Goal: Information Seeking & Learning: Learn about a topic

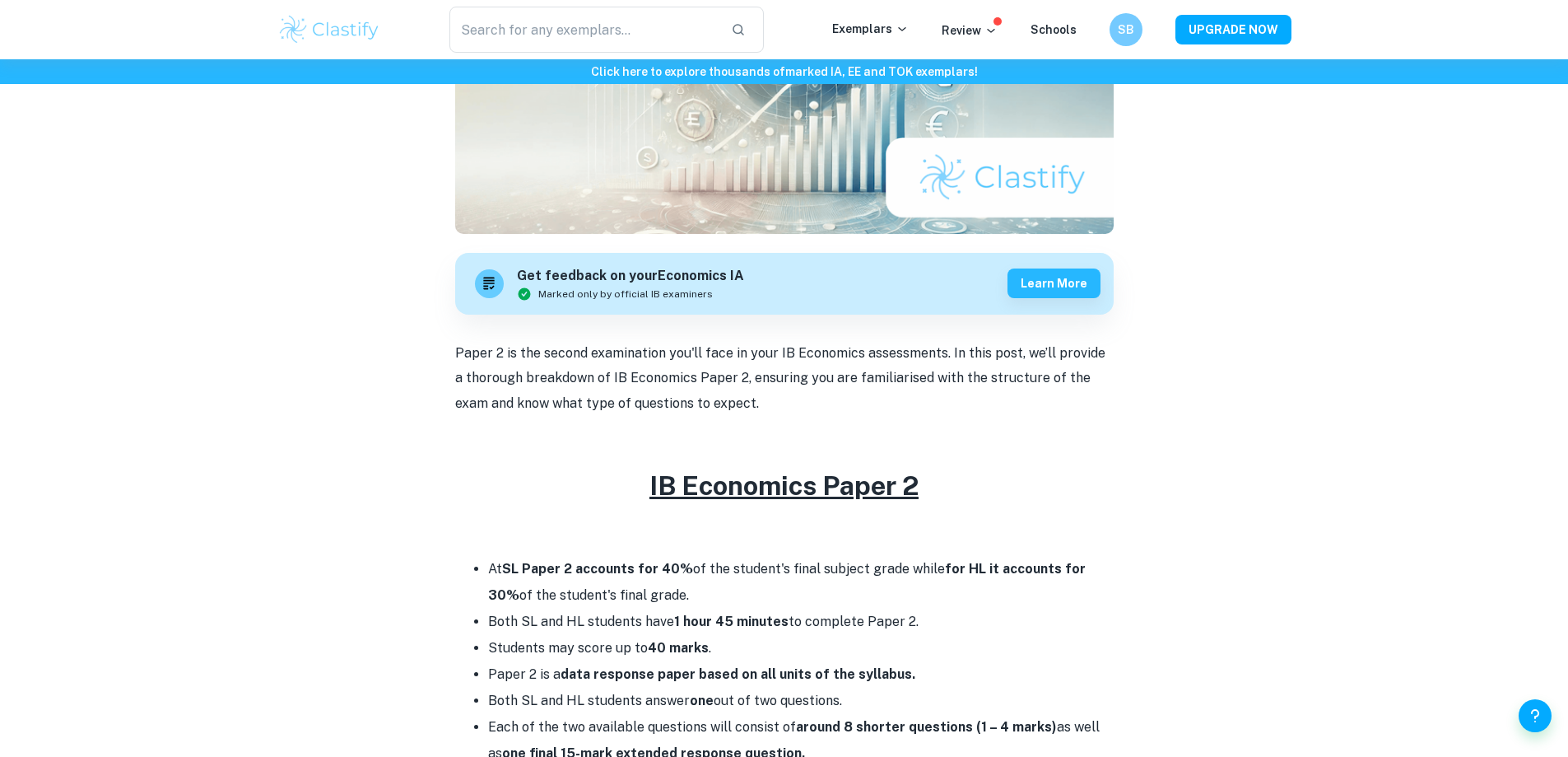
scroll to position [412, 0]
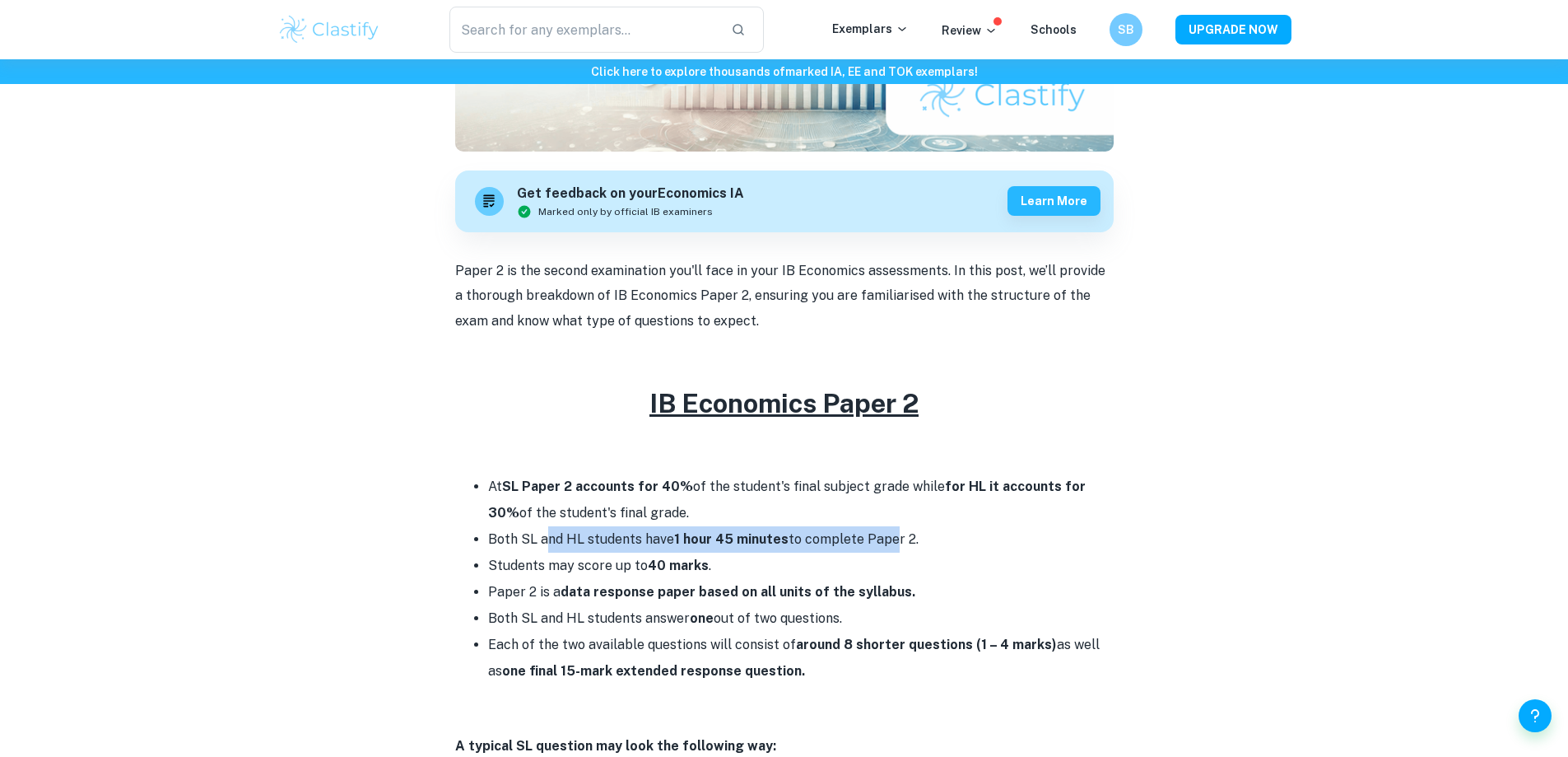
drag, startPoint x: 555, startPoint y: 534, endPoint x: 885, endPoint y: 537, distance: 330.0
click at [885, 537] on li "Both SL and HL students have 1 hour 45 minutes to complete Paper 2." at bounding box center [800, 539] width 625 height 26
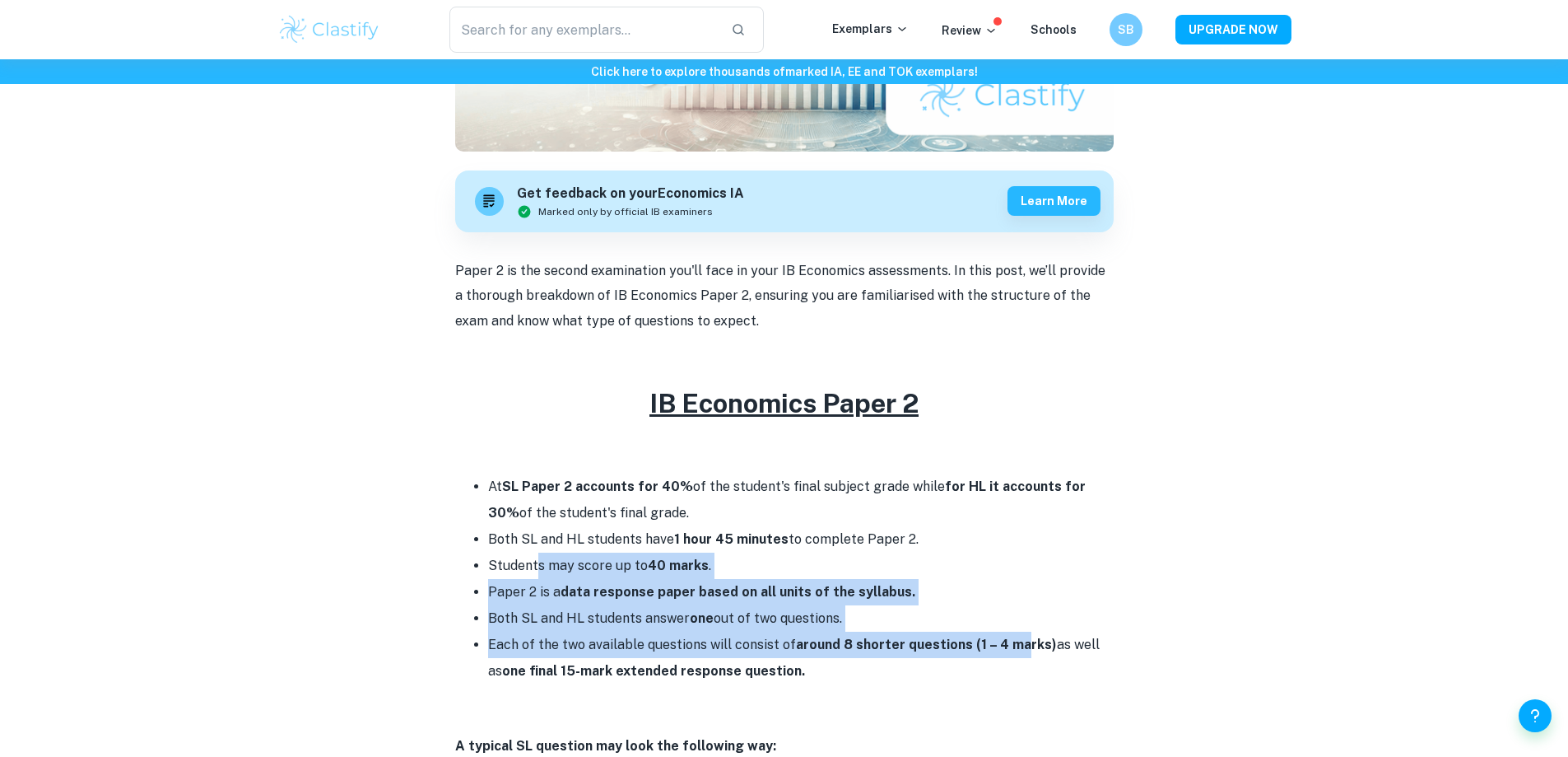
drag, startPoint x: 538, startPoint y: 558, endPoint x: 1019, endPoint y: 652, distance: 490.1
click at [1019, 652] on ul "At SL Paper 2 accounts for 40% of the student's final subject grade while for H…" at bounding box center [784, 579] width 658 height 211
click at [1019, 652] on li "Each of the two available questions will consist of around 8 shorter questions …" at bounding box center [800, 657] width 625 height 53
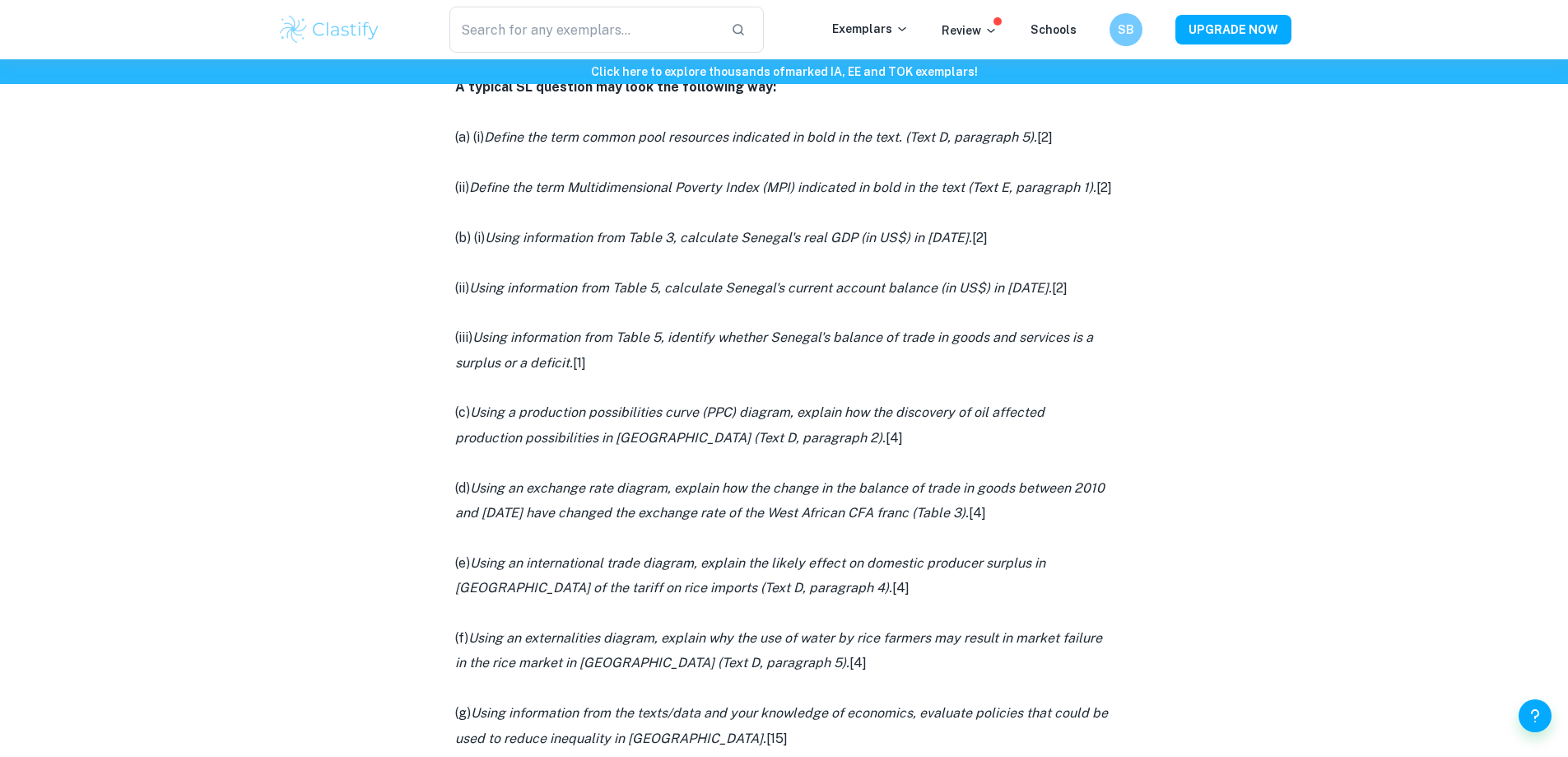
scroll to position [988, 0]
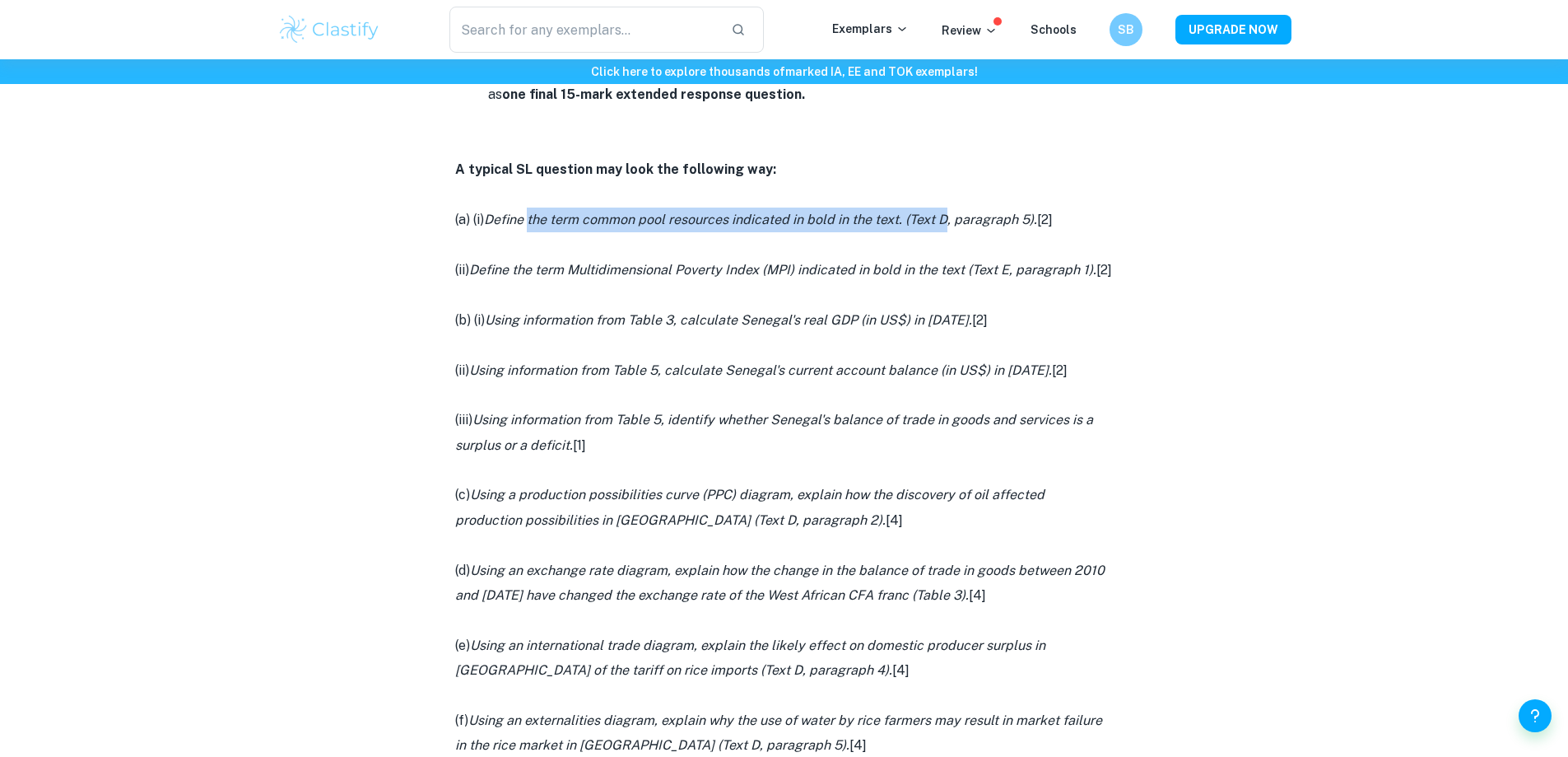
drag, startPoint x: 527, startPoint y: 232, endPoint x: 943, endPoint y: 218, distance: 416.2
click at [943, 218] on p "(a) (i) Define the term common pool resources indicated in bold in the text. (T…" at bounding box center [784, 219] width 658 height 25
click at [943, 218] on icon "Define the term common pool resources indicated in bold in the text. (Text D, p…" at bounding box center [760, 219] width 553 height 15
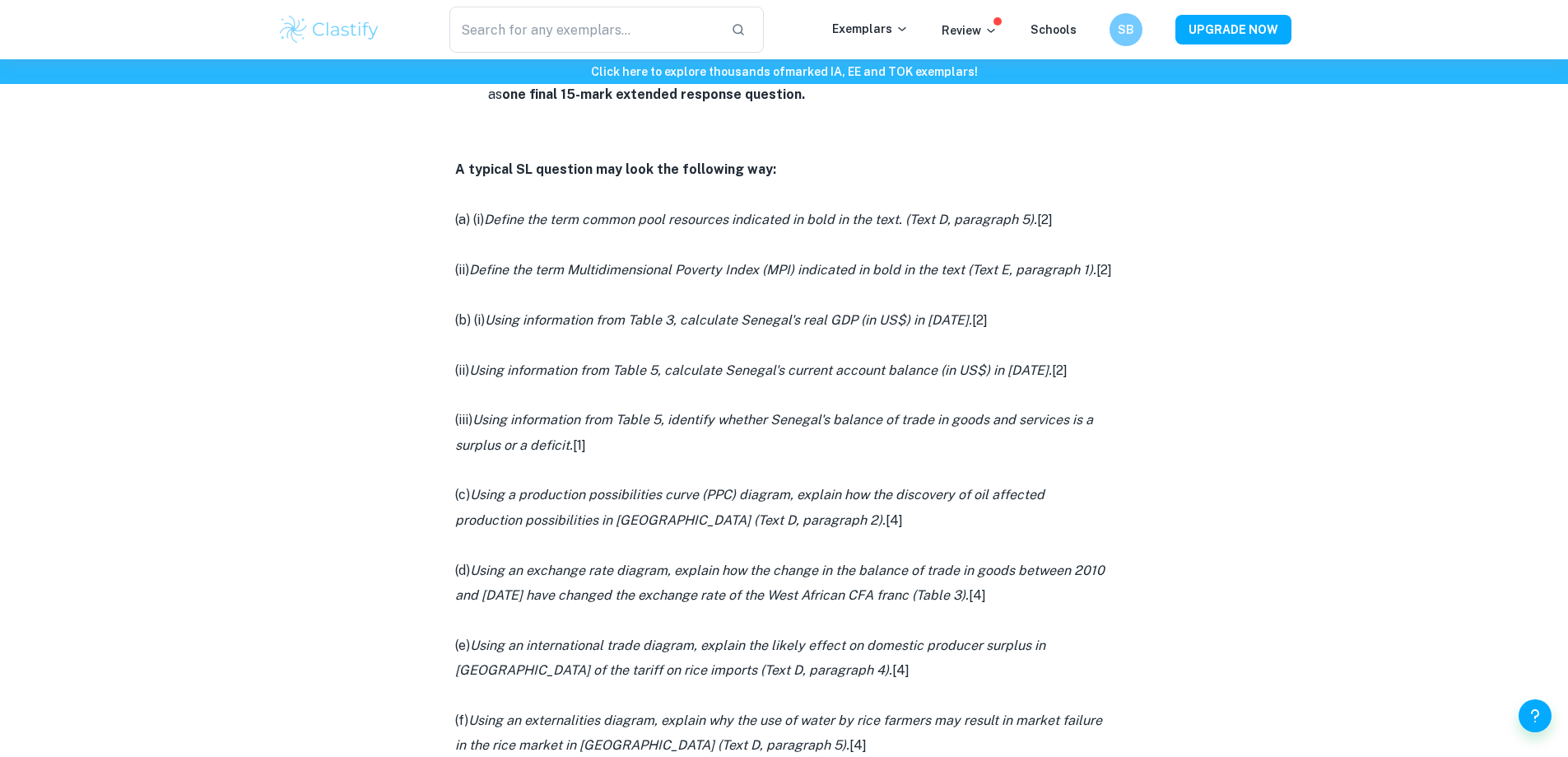
drag, startPoint x: 455, startPoint y: 268, endPoint x: 507, endPoint y: 307, distance: 65.0
click at [560, 283] on p "(ii) Define the term Multidimensional Poverty Index (MPI) indicated in bold in …" at bounding box center [784, 270] width 658 height 25
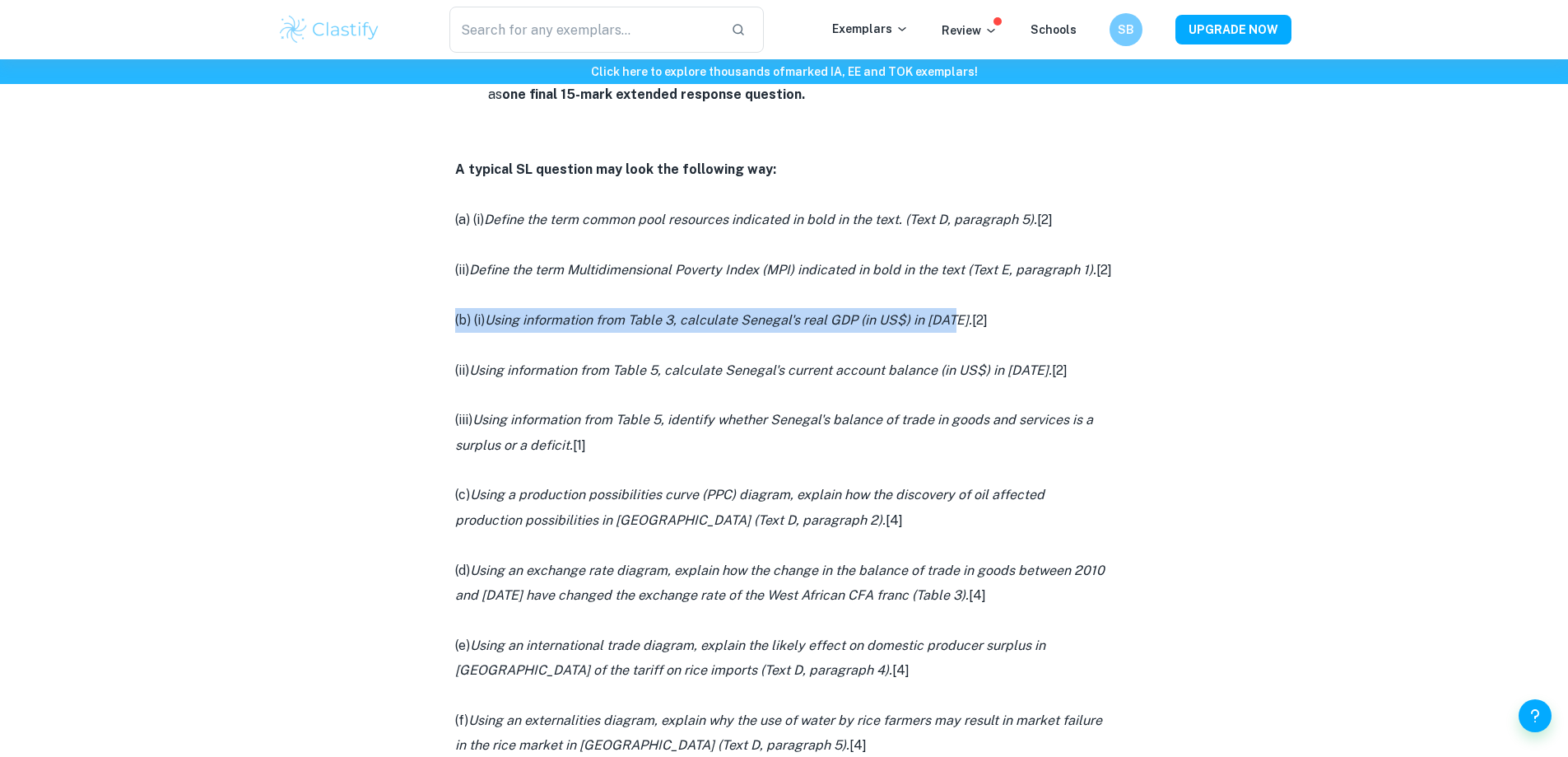
drag, startPoint x: 488, startPoint y: 316, endPoint x: 960, endPoint y: 353, distance: 473.4
click at [960, 353] on div "Paper 2 is the second examination you'll face in your IB Economics assessments.…" at bounding box center [784, 560] width 658 height 1756
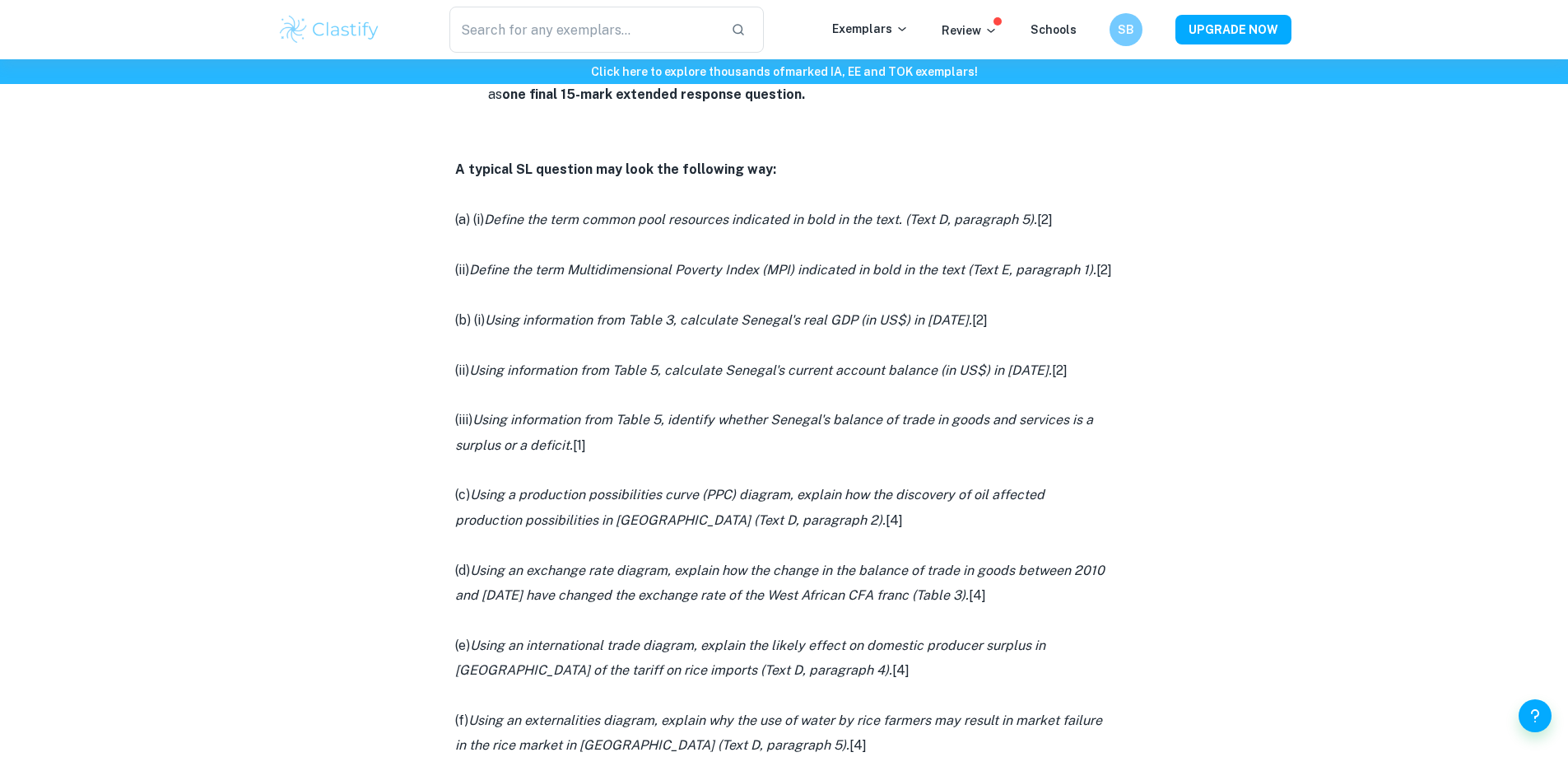
click at [961, 328] on icon "Using information from Table 3, calculate Senegal's real GDP (in US$) in [DATE]." at bounding box center [728, 320] width 488 height 15
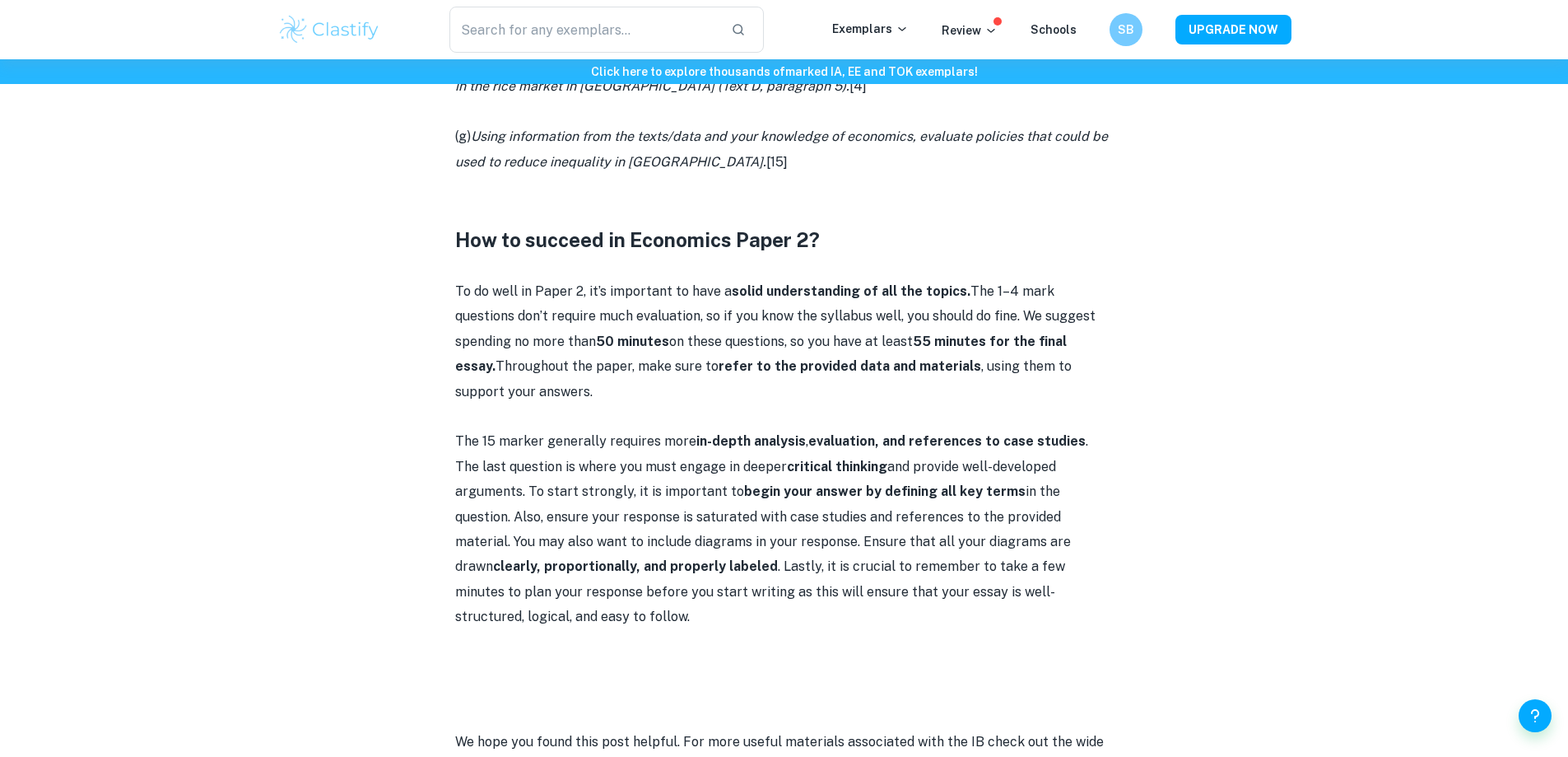
scroll to position [1729, 0]
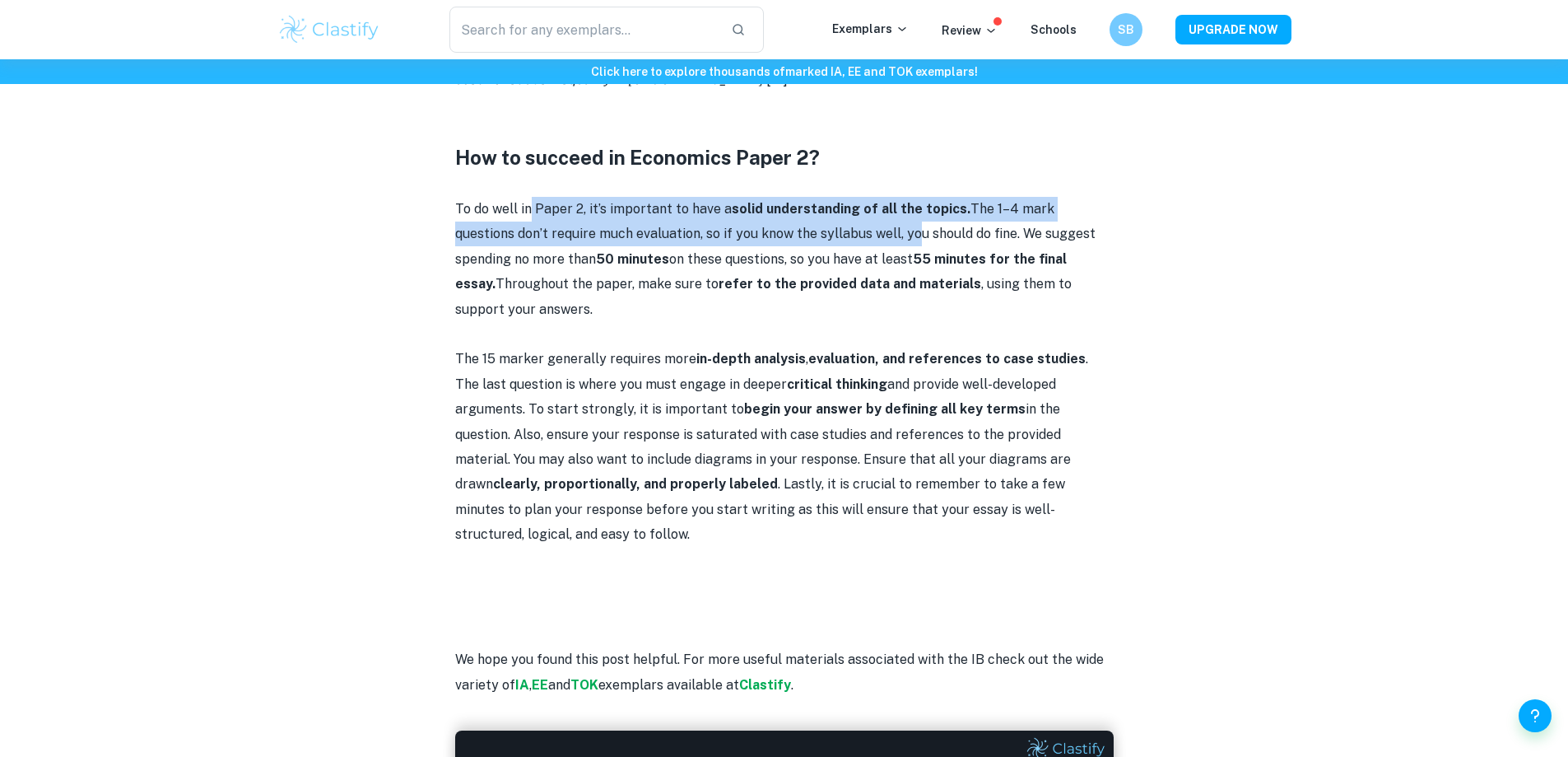
drag, startPoint x: 551, startPoint y: 231, endPoint x: 856, endPoint y: 260, distance: 306.4
click at [856, 260] on p "To do well in Paper 2, it’s important to have a solid understanding of all the …" at bounding box center [784, 259] width 658 height 126
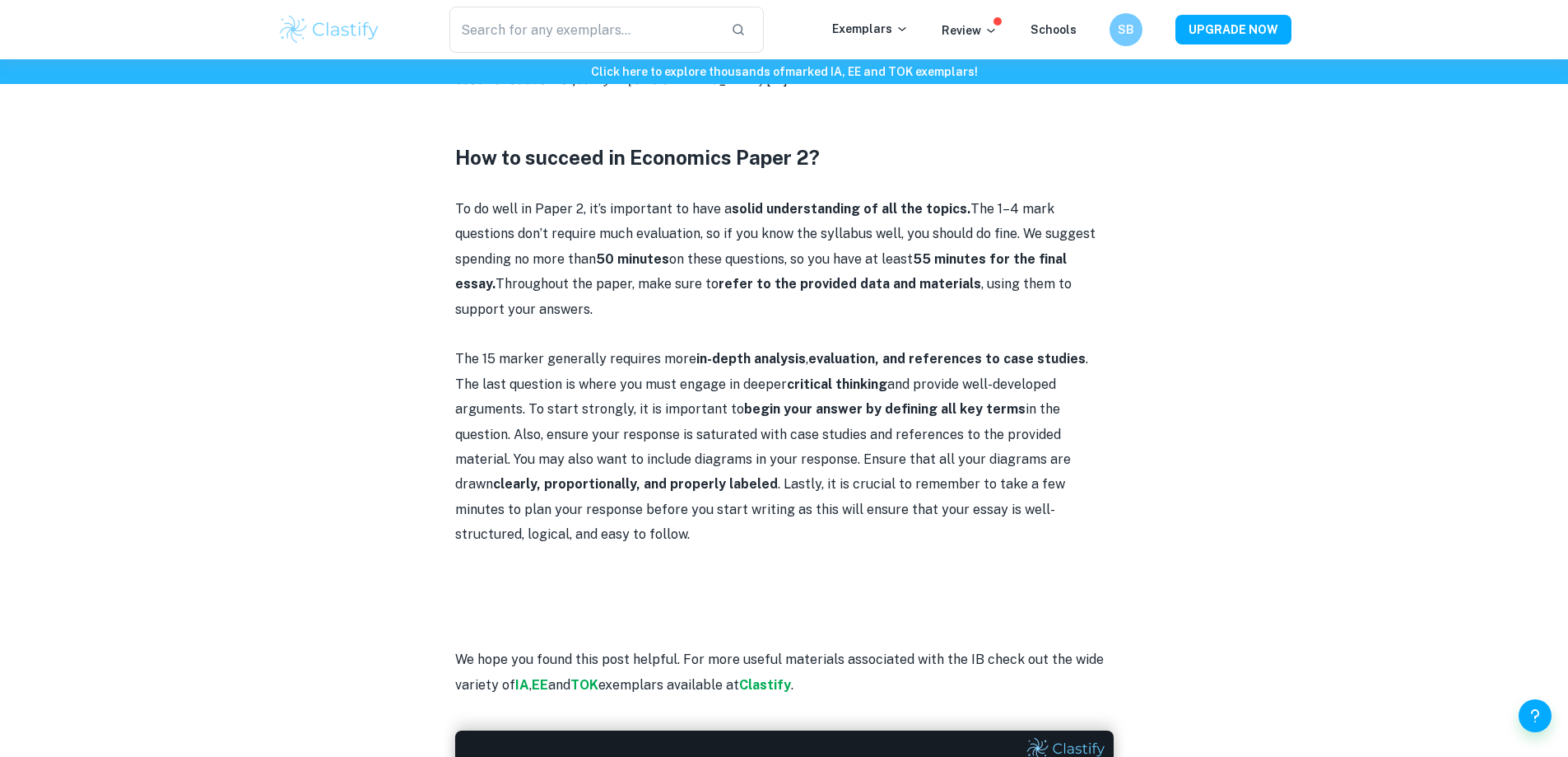
click at [950, 260] on p "To do well in Paper 2, it’s important to have a solid understanding of all the …" at bounding box center [784, 259] width 658 height 126
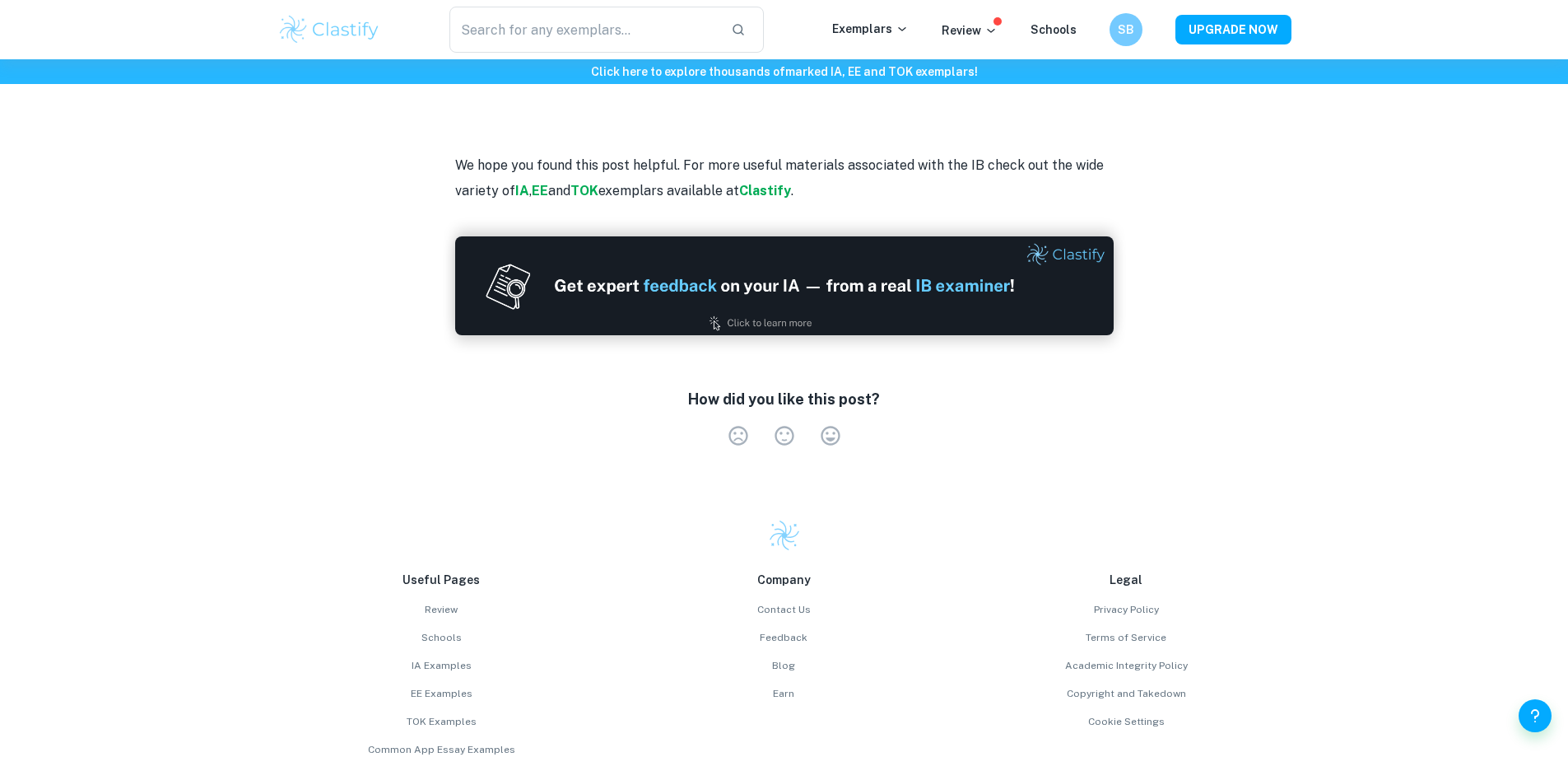
scroll to position [2381, 0]
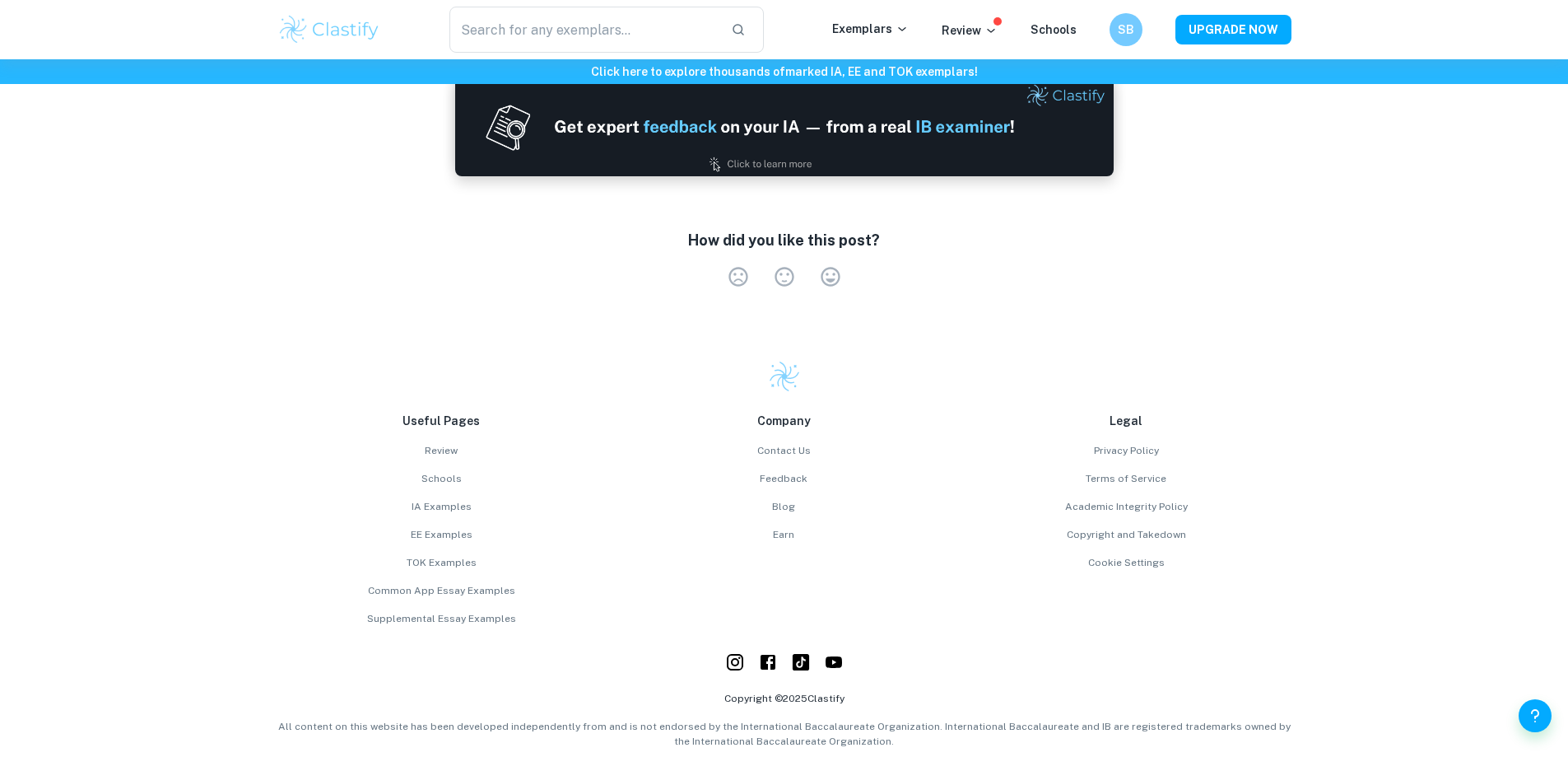
drag, startPoint x: 301, startPoint y: 381, endPoint x: 301, endPoint y: 360, distance: 21.0
